Goal: Navigation & Orientation: Find specific page/section

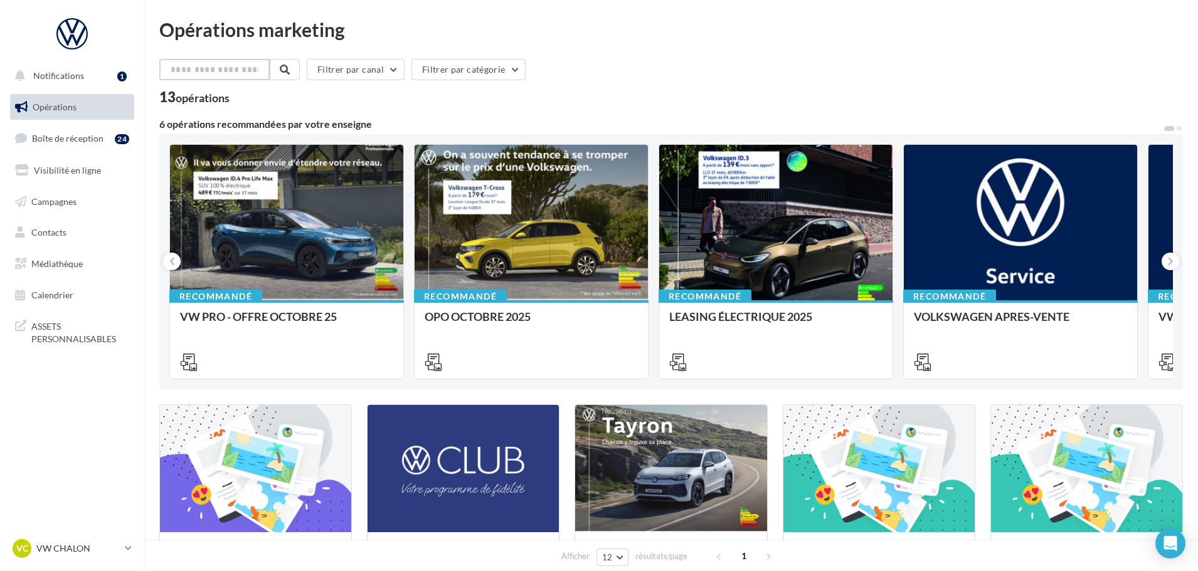
click at [239, 73] on input "text" at bounding box center [214, 69] width 110 height 21
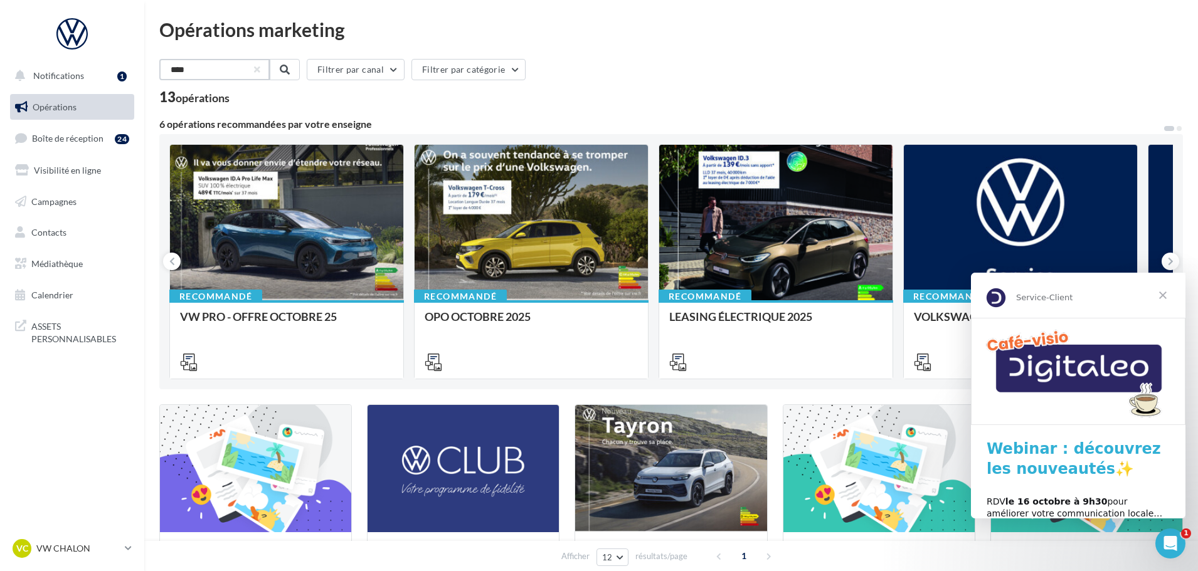
type input "*****"
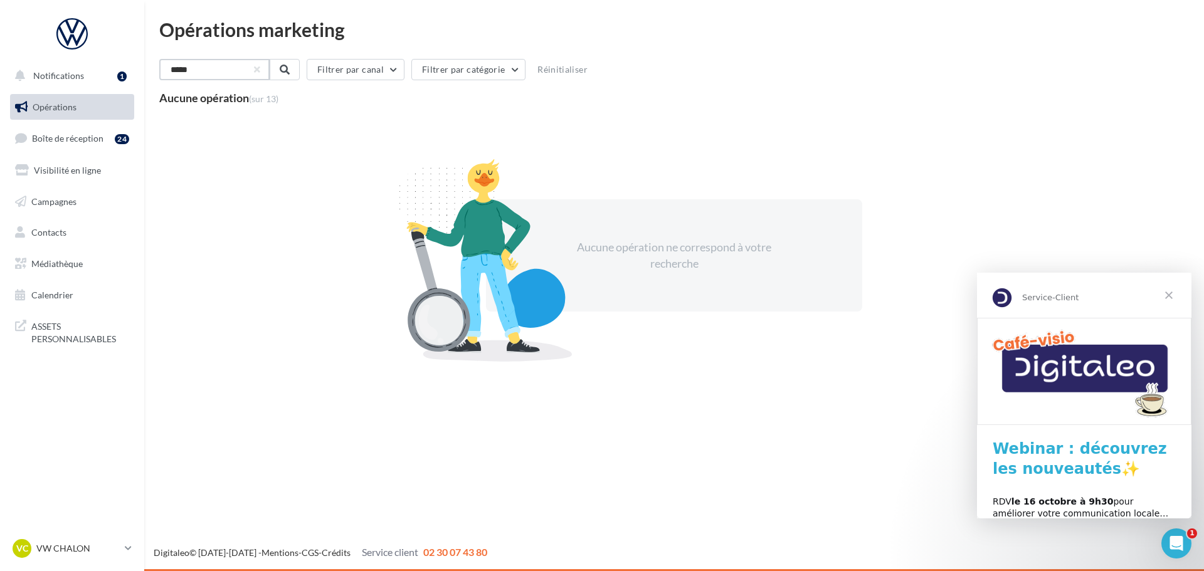
drag, startPoint x: 218, startPoint y: 73, endPoint x: 154, endPoint y: 78, distance: 63.6
click at [154, 78] on div "Opérations marketing ***** Filtrer par canal Filtrer par catégorie Réinitialise…" at bounding box center [674, 206] width 1060 height 372
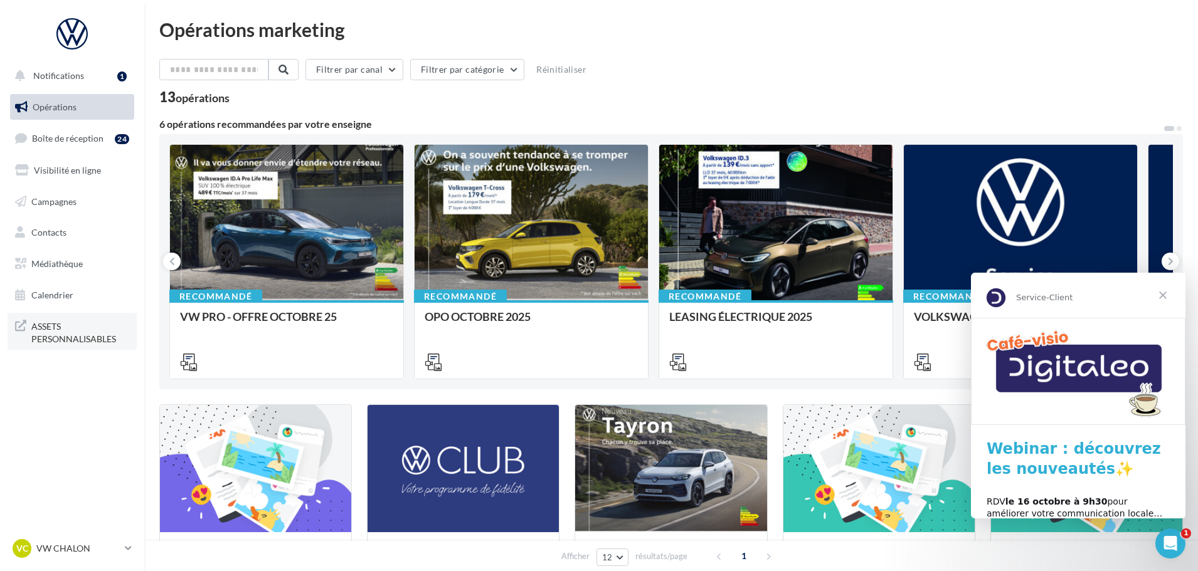
click at [61, 339] on span "ASSETS PERSONNALISABLES" at bounding box center [80, 331] width 98 height 27
click at [55, 78] on span "Notifications" at bounding box center [58, 75] width 51 height 11
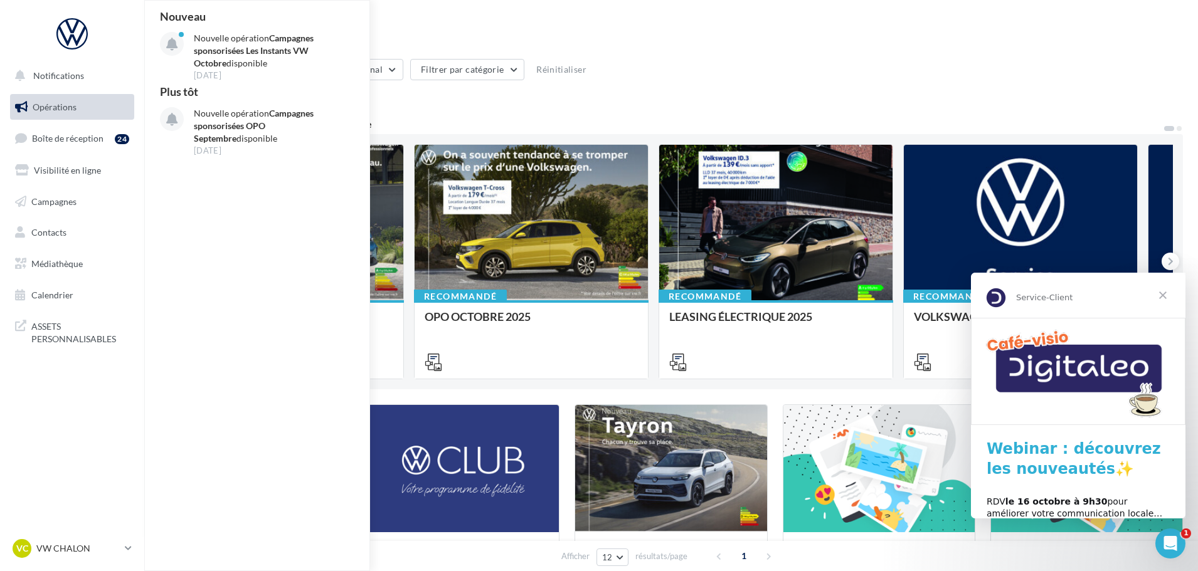
click at [628, 95] on div "13 opérations" at bounding box center [671, 98] width 1024 height 16
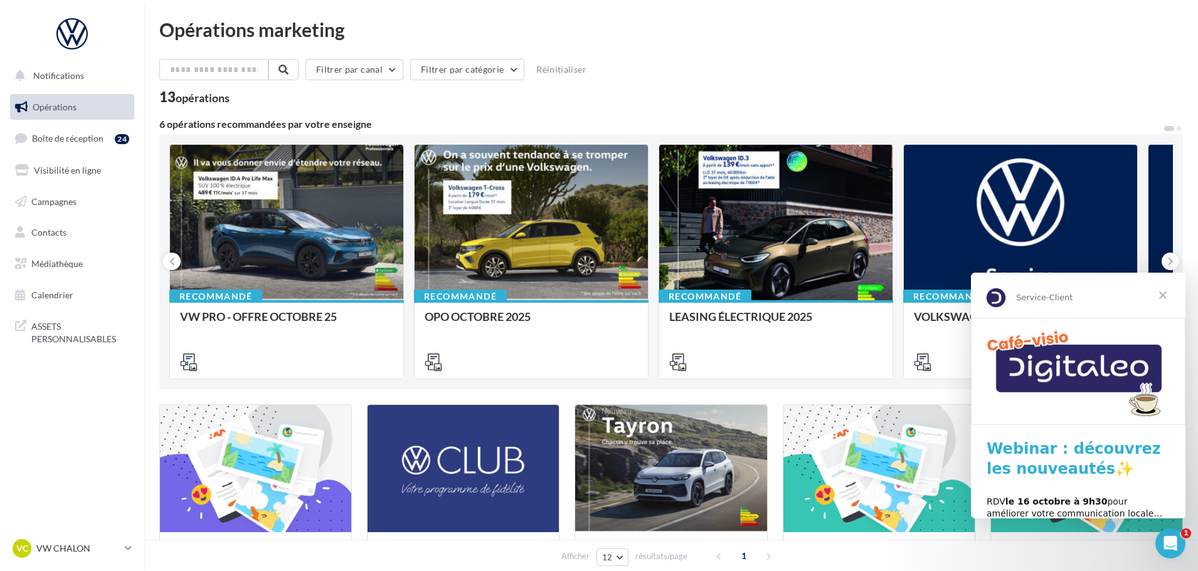
drag, startPoint x: 1171, startPoint y: 290, endPoint x: 1164, endPoint y: 292, distance: 7.0
click at [1164, 292] on span "Fermer" at bounding box center [1162, 295] width 45 height 45
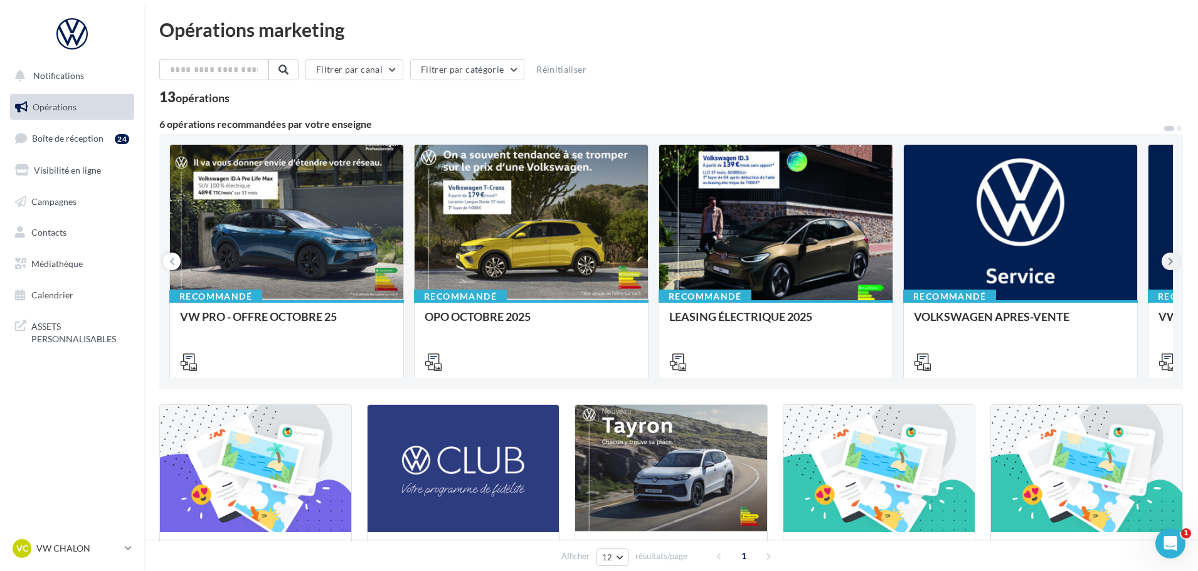
click at [1169, 261] on icon at bounding box center [1171, 261] width 6 height 13
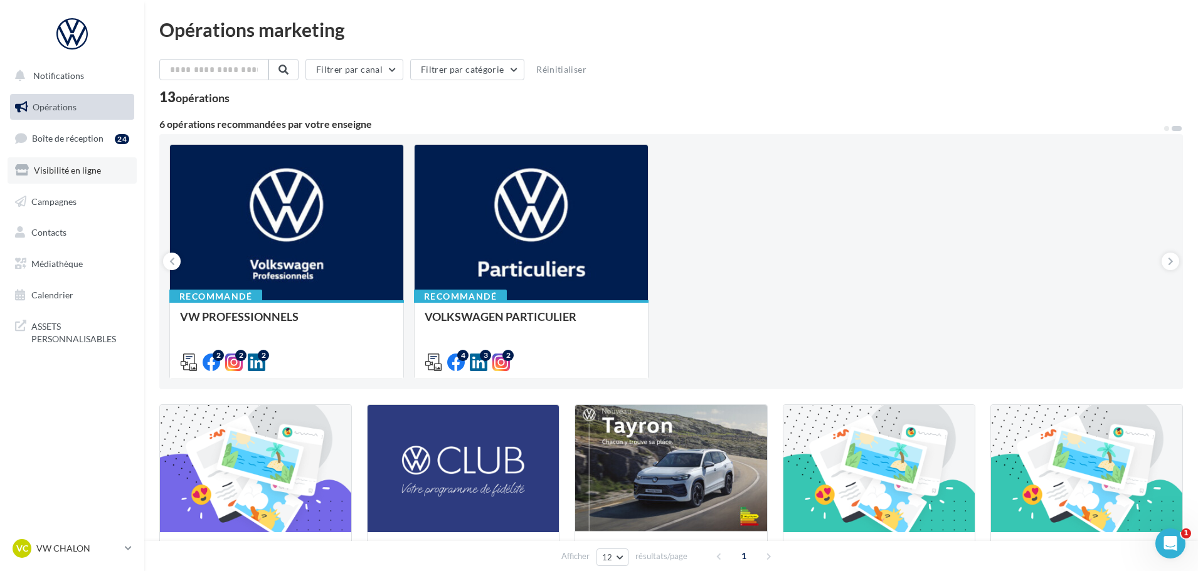
click at [69, 168] on span "Visibilité en ligne" at bounding box center [67, 170] width 67 height 11
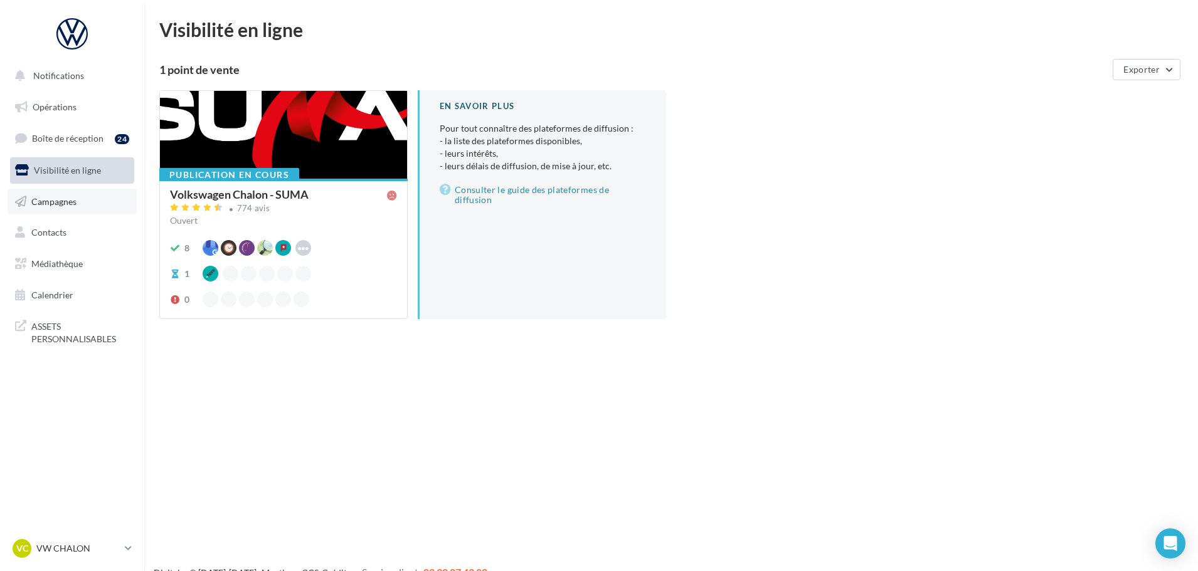
click at [55, 208] on link "Campagnes" at bounding box center [72, 202] width 129 height 26
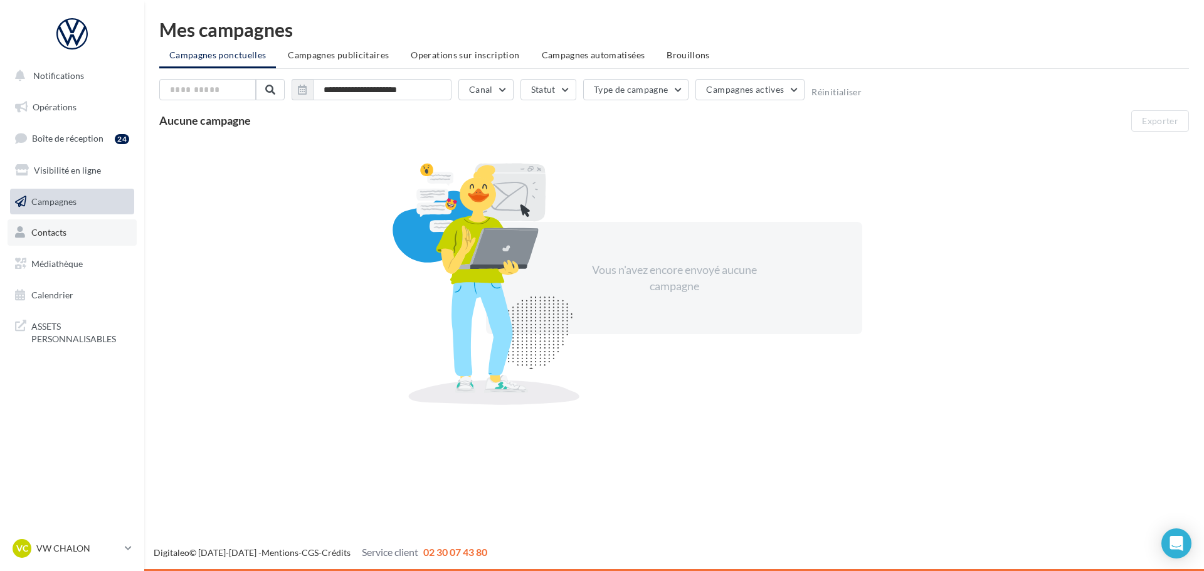
click at [50, 233] on span "Contacts" at bounding box center [48, 232] width 35 height 11
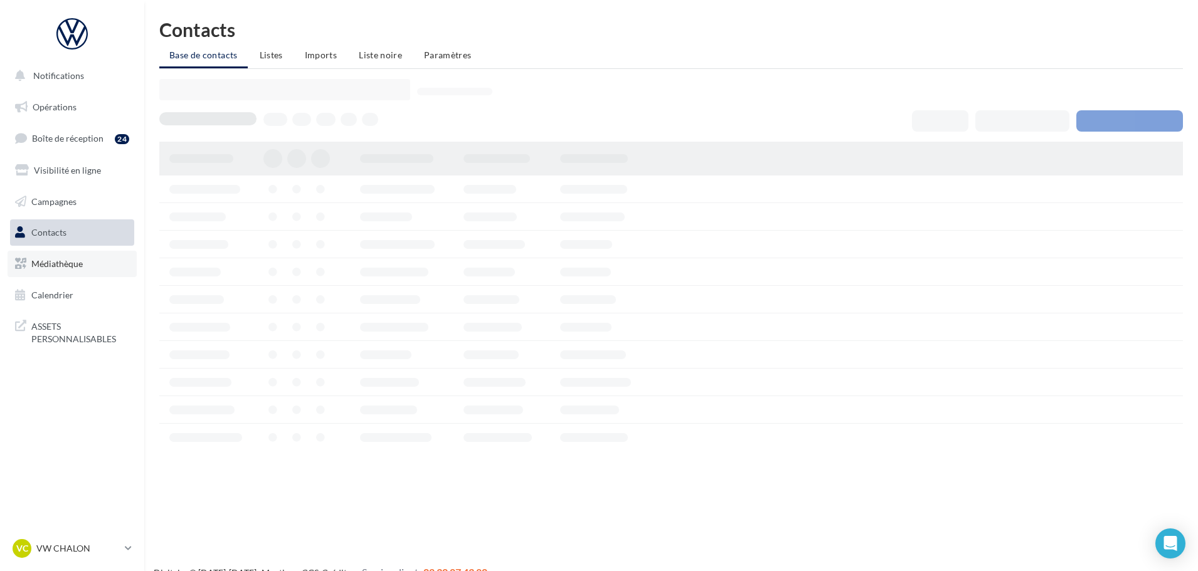
click at [50, 262] on span "Médiathèque" at bounding box center [56, 263] width 51 height 11
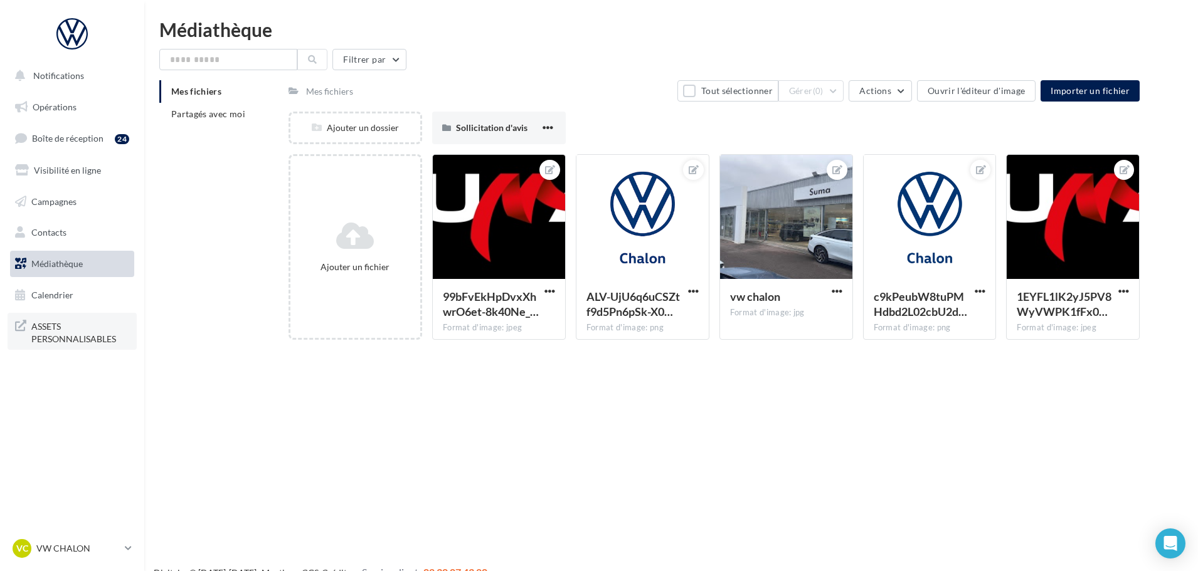
click at [56, 326] on span "ASSETS PERSONNALISABLES" at bounding box center [80, 331] width 98 height 27
